Goal: Find specific page/section: Find specific page/section

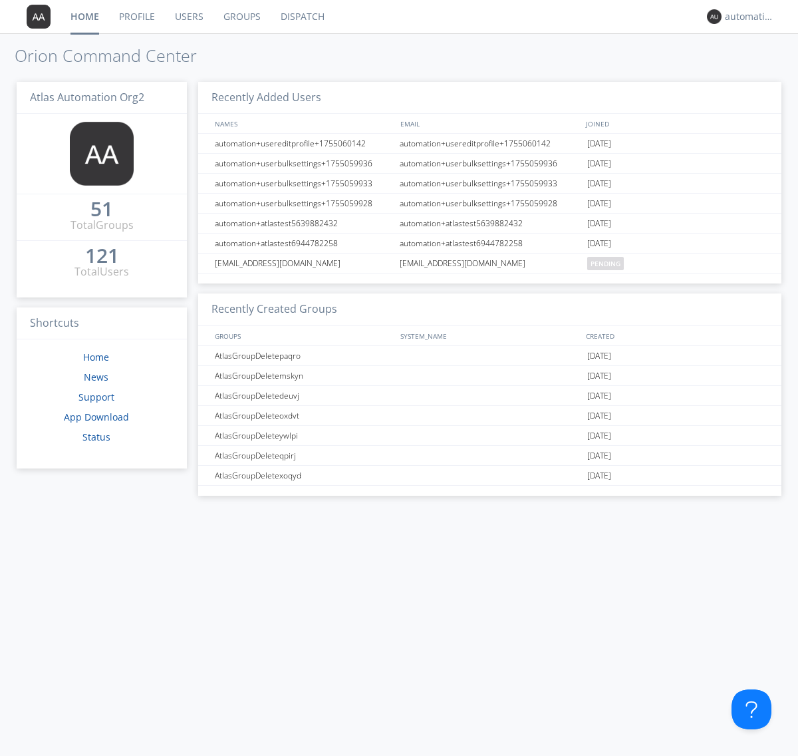
click at [301, 17] on link "Dispatch" at bounding box center [303, 16] width 64 height 33
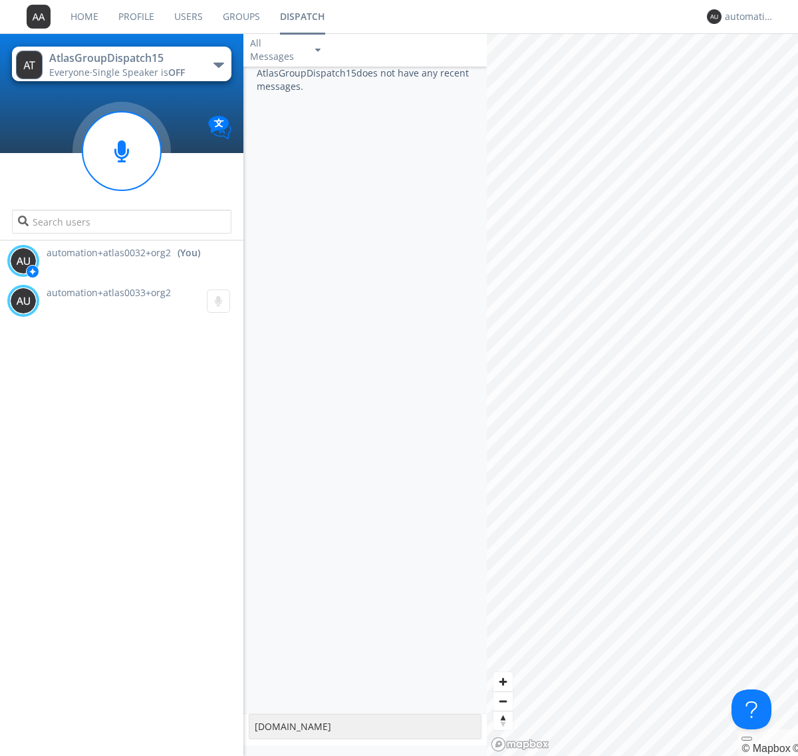
type textarea "[DOMAIN_NAME]"
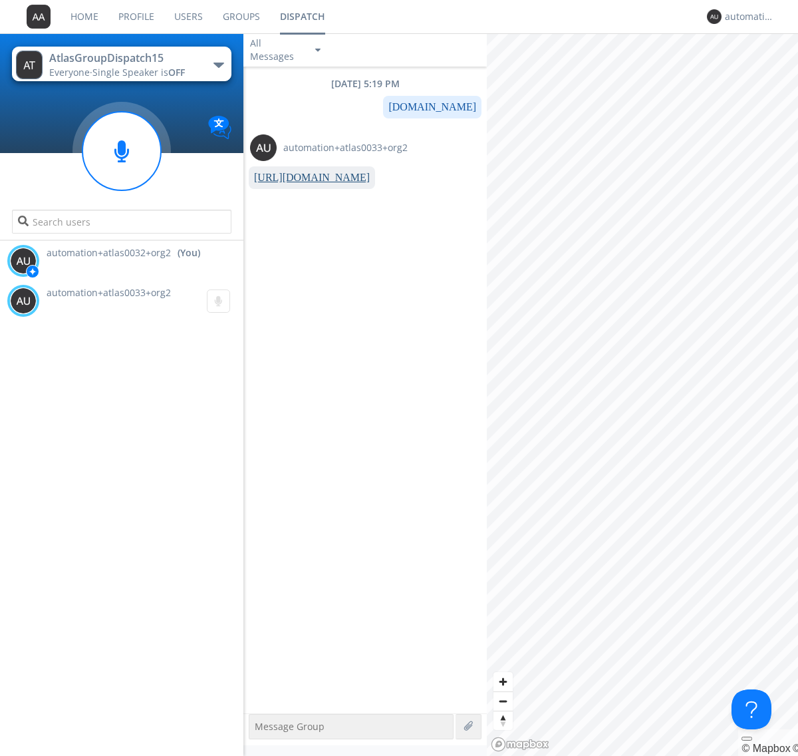
click at [307, 178] on link "[URL][DOMAIN_NAME]" at bounding box center [312, 177] width 116 height 11
click at [747, 17] on div "automation+atlas0032+org2" at bounding box center [750, 16] width 50 height 13
